Goal: Information Seeking & Learning: Learn about a topic

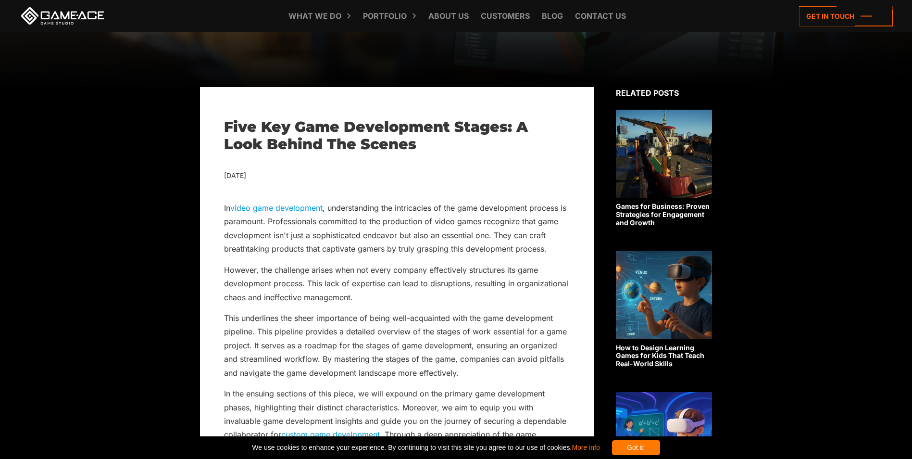
scroll to position [240, 0]
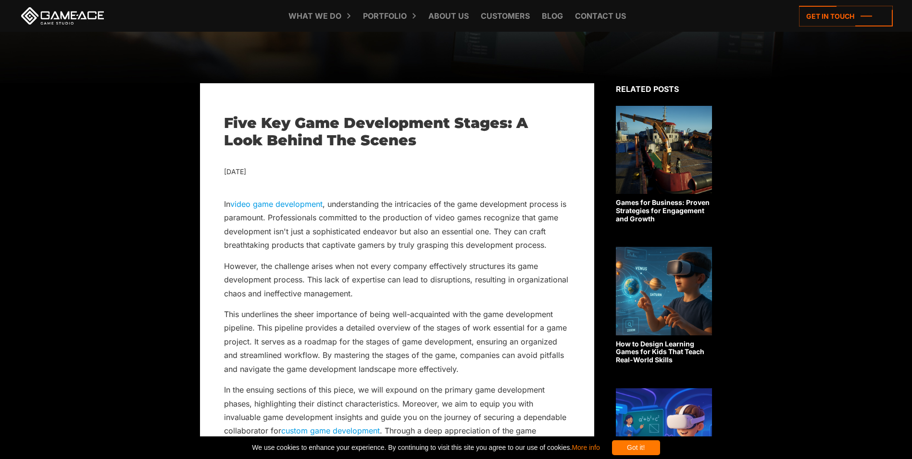
click at [274, 170] on div "[DATE]" at bounding box center [397, 172] width 346 height 12
drag, startPoint x: 274, startPoint y: 170, endPoint x: 270, endPoint y: 189, distance: 19.4
drag, startPoint x: 296, startPoint y: 173, endPoint x: 224, endPoint y: 174, distance: 71.6
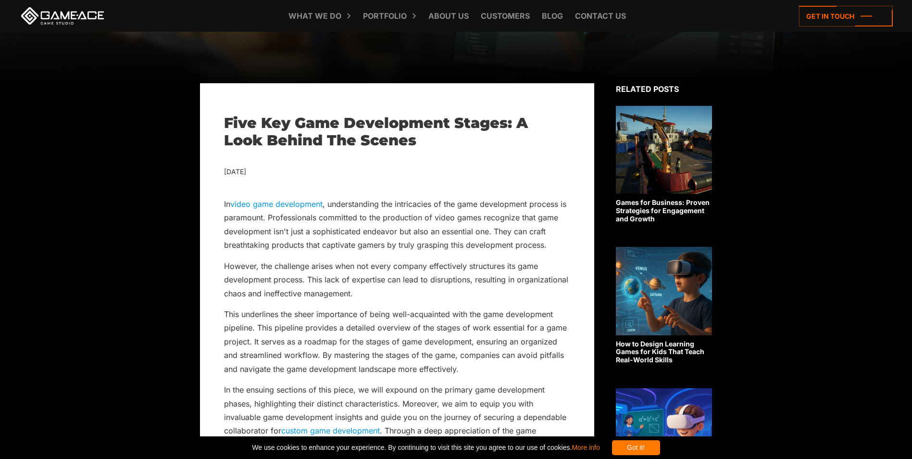
click at [224, 174] on div "[DATE]" at bounding box center [397, 172] width 346 height 12
copy div "[DATE]"
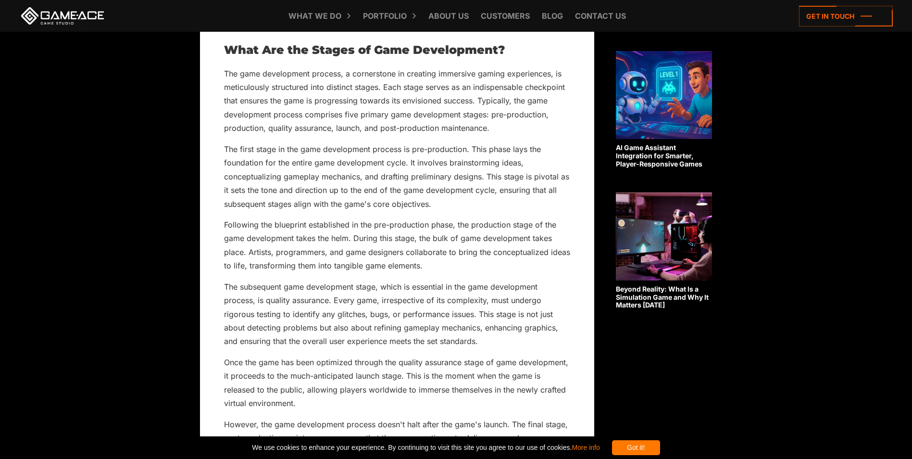
scroll to position [700, 0]
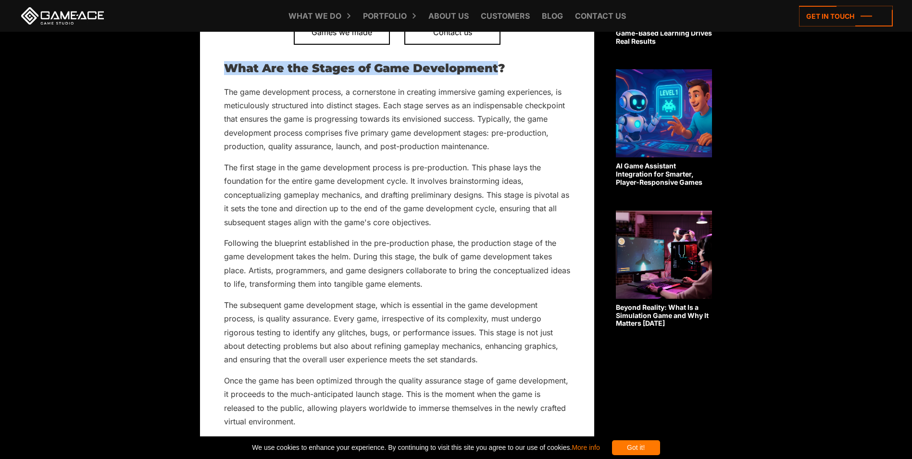
drag, startPoint x: 498, startPoint y: 67, endPoint x: 225, endPoint y: 64, distance: 273.5
click at [225, 64] on h2 "What Are the Stages of Game Development?" at bounding box center [397, 68] width 346 height 12
drag, startPoint x: 426, startPoint y: 67, endPoint x: 228, endPoint y: 67, distance: 198.5
click at [228, 67] on h2 "What Are the Stages of Game Development?" at bounding box center [397, 68] width 346 height 12
copy h2 "What Are the Stages of Game Development?"
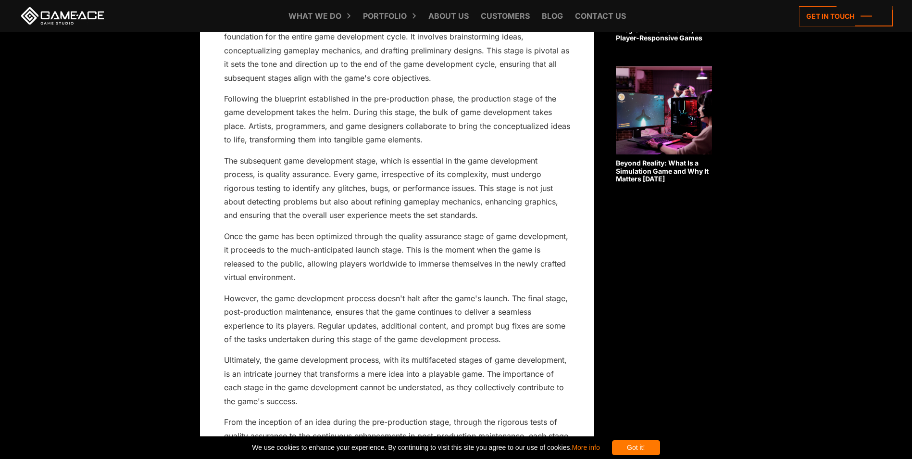
scroll to position [6633, 0]
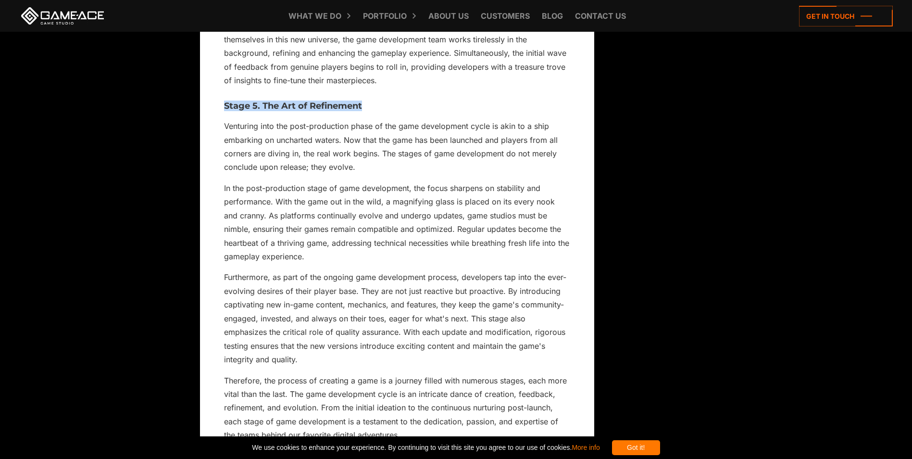
drag, startPoint x: 363, startPoint y: 117, endPoint x: 224, endPoint y: 124, distance: 139.6
copy h3 "Stage 5. The Art of Refinement"
